Goal: Find specific page/section: Find specific page/section

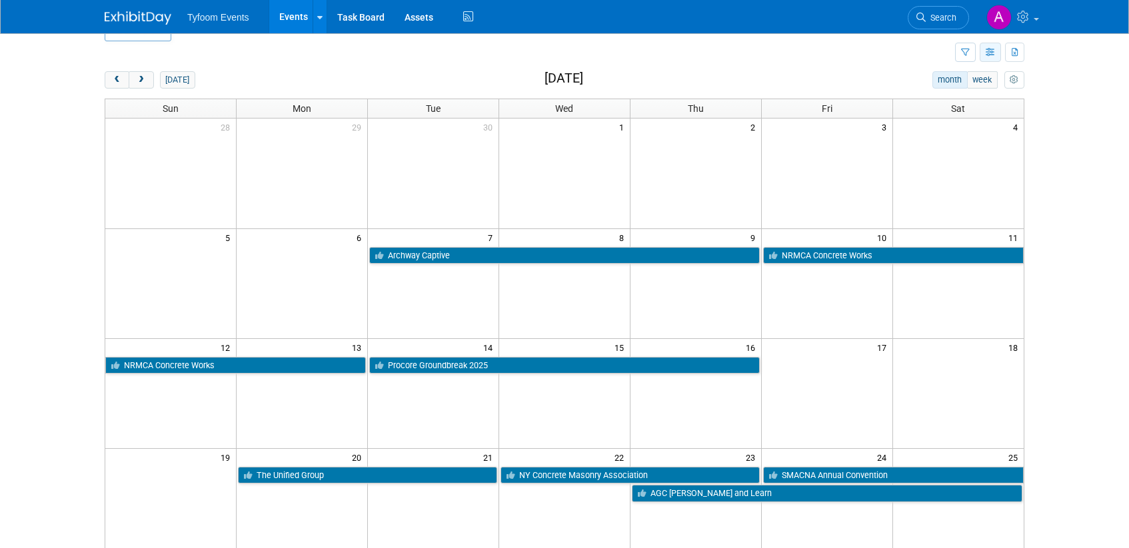
click at [994, 53] on icon "button" at bounding box center [990, 53] width 10 height 9
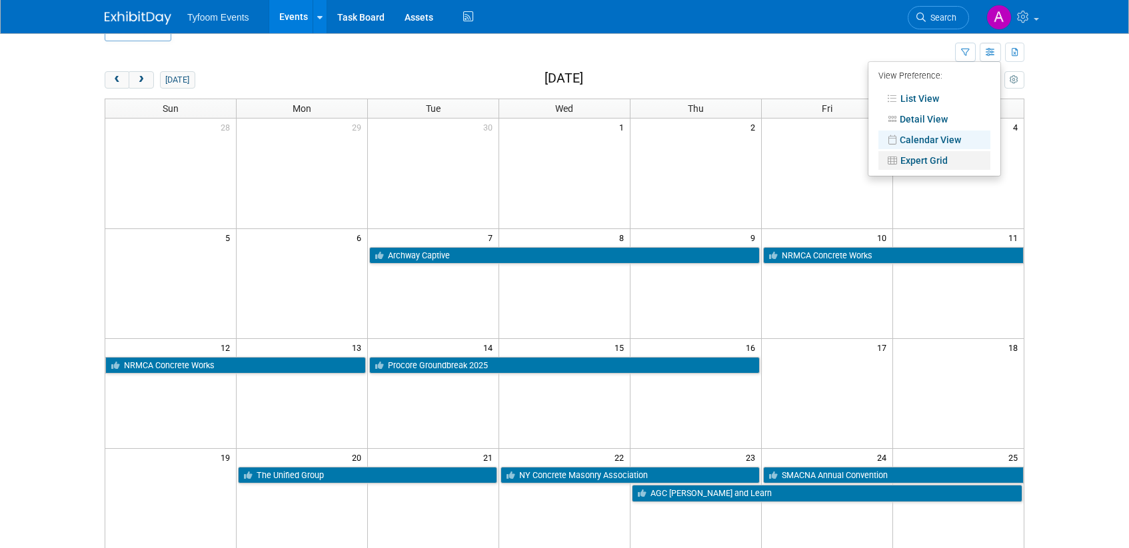
click at [951, 162] on link "Expert Grid" at bounding box center [934, 160] width 112 height 19
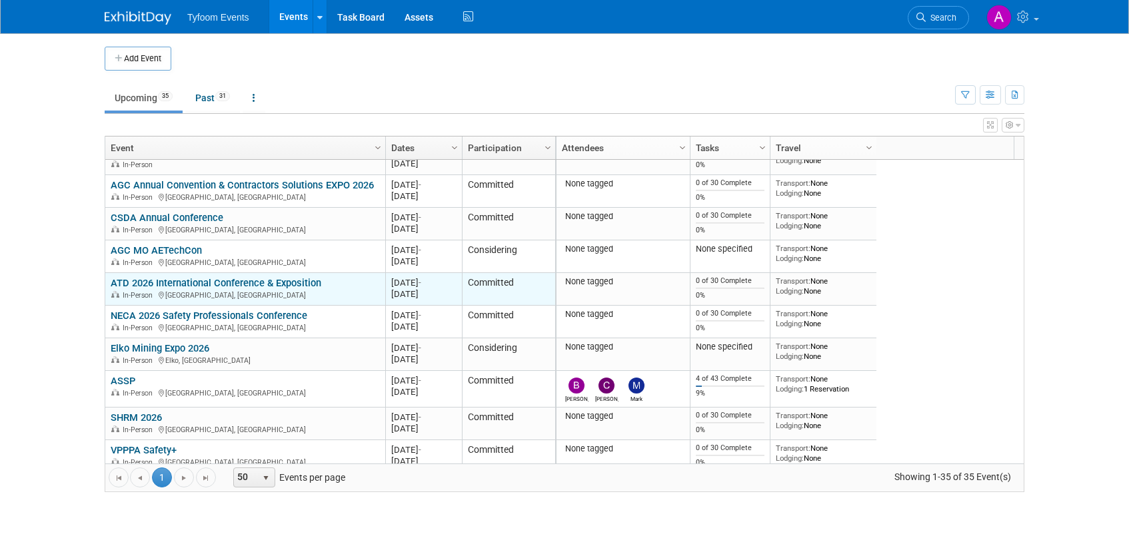
scroll to position [880, 0]
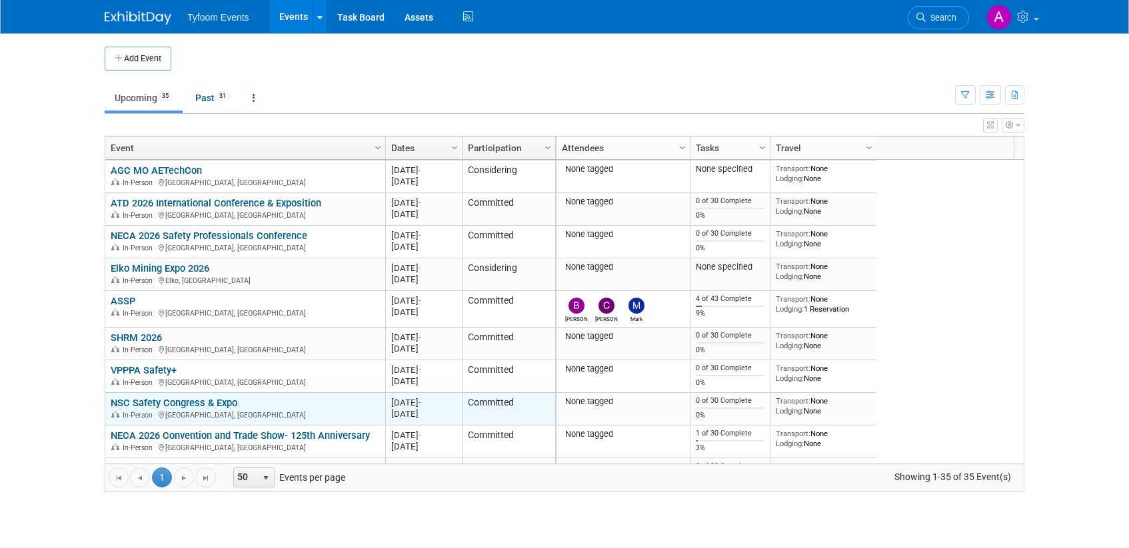
click at [191, 398] on link "NSC Safety Congress & Expo" at bounding box center [174, 403] width 127 height 12
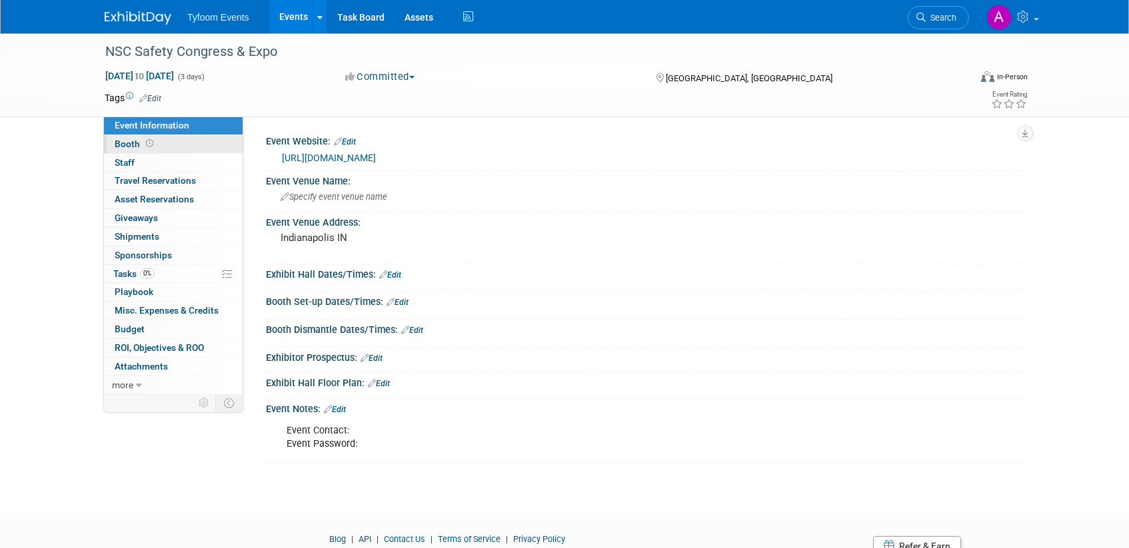
click at [133, 141] on span "Booth" at bounding box center [135, 144] width 41 height 11
